Goal: Task Accomplishment & Management: Use online tool/utility

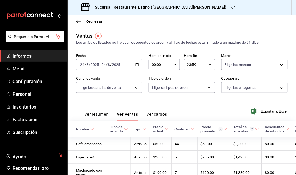
click at [35, 55] on span "Informes" at bounding box center [37, 56] width 51 height 7
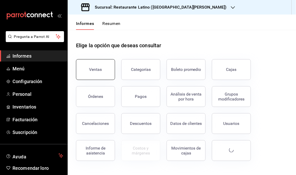
click at [94, 68] on font "Ventas" at bounding box center [95, 69] width 13 height 5
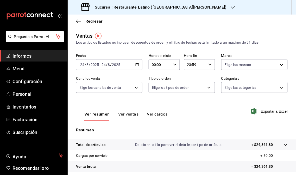
click at [231, 9] on icon "button" at bounding box center [233, 7] width 4 height 4
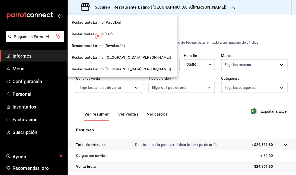
click at [118, 46] on font "Restaurante Latino (Revolución)" at bounding box center [98, 46] width 53 height 4
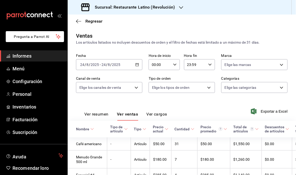
click at [31, 58] on font "Informes" at bounding box center [21, 55] width 19 height 5
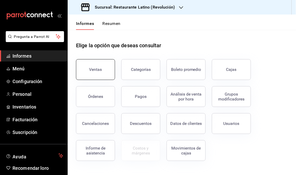
click at [98, 75] on button "Ventas" at bounding box center [95, 69] width 39 height 21
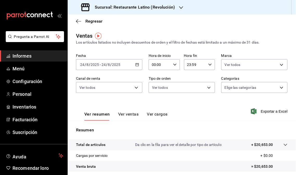
click at [139, 67] on div "2025-08-24 24 / 8 / 2025 - 2025-08-24 24 / 8 / 2025" at bounding box center [109, 64] width 66 height 11
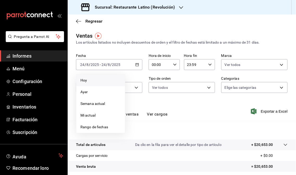
click at [111, 80] on span "Hoy" at bounding box center [100, 80] width 40 height 5
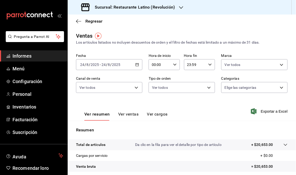
click at [179, 8] on icon "button" at bounding box center [181, 7] width 4 height 4
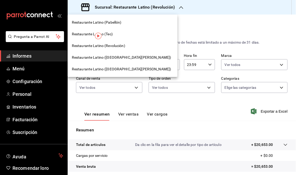
click at [176, 29] on div at bounding box center [148, 87] width 296 height 175
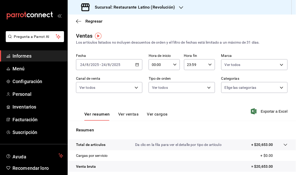
click at [137, 67] on icon "button" at bounding box center [137, 65] width 4 height 4
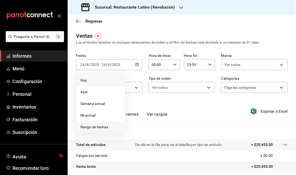
click at [95, 129] on font "Rango de fechas" at bounding box center [94, 127] width 28 height 4
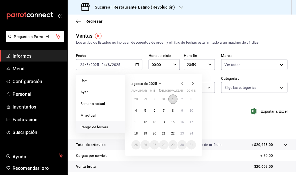
click at [171, 99] on button "1" at bounding box center [172, 99] width 9 height 9
click at [182, 136] on button "23" at bounding box center [182, 133] width 9 height 9
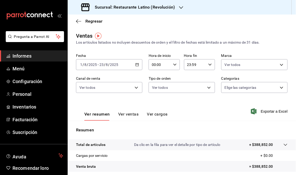
click at [135, 66] on icon "button" at bounding box center [137, 65] width 4 height 4
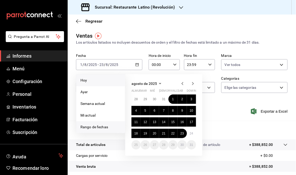
click at [102, 79] on span "Hoy" at bounding box center [100, 80] width 40 height 5
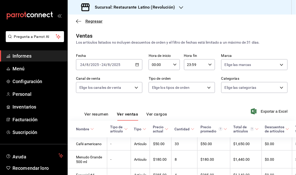
click at [89, 22] on font "Regresar" at bounding box center [93, 21] width 17 height 5
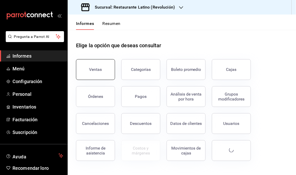
click at [101, 64] on button "Ventas" at bounding box center [95, 69] width 39 height 21
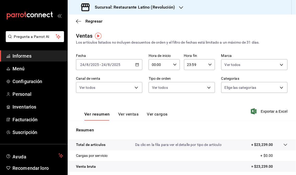
click at [180, 8] on icon "button" at bounding box center [181, 7] width 4 height 4
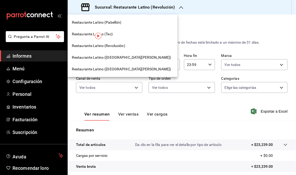
click at [136, 55] on span "Restaurante Latino ([GEOGRAPHIC_DATA][PERSON_NAME])" at bounding box center [121, 57] width 99 height 5
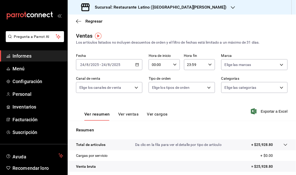
click at [231, 7] on icon "button" at bounding box center [233, 7] width 4 height 4
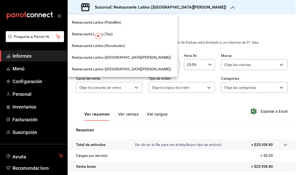
click at [134, 47] on div "Restaurante Latino (Revolución)" at bounding box center [123, 45] width 102 height 5
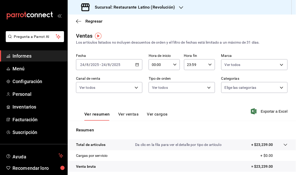
click at [181, 7] on icon "button" at bounding box center [181, 7] width 4 height 3
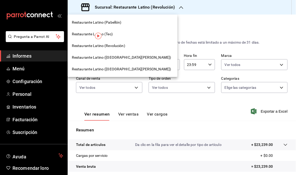
click at [118, 55] on font "Restaurante Latino ([GEOGRAPHIC_DATA][PERSON_NAME])" at bounding box center [121, 57] width 99 height 4
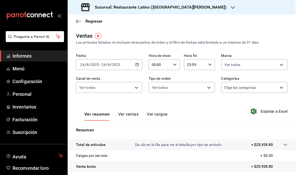
click at [233, 18] on div "Regresar" at bounding box center [182, 21] width 228 height 13
